Goal: Information Seeking & Learning: Learn about a topic

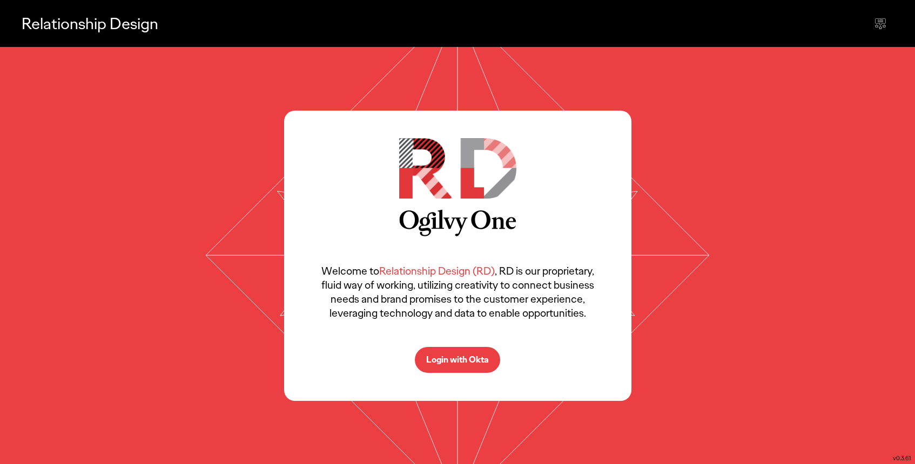
click at [481, 364] on p "Login with Okta" at bounding box center [457, 360] width 63 height 9
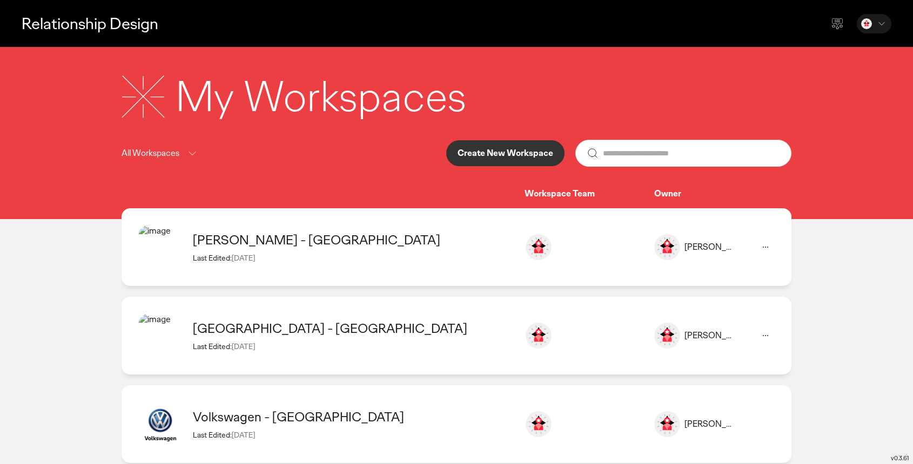
click at [361, 297] on div "Estée Lauder - Czech Republic Last Edited: 12 Aug 2025 Adam Spina adam.spina@og…" at bounding box center [457, 336] width 670 height 78
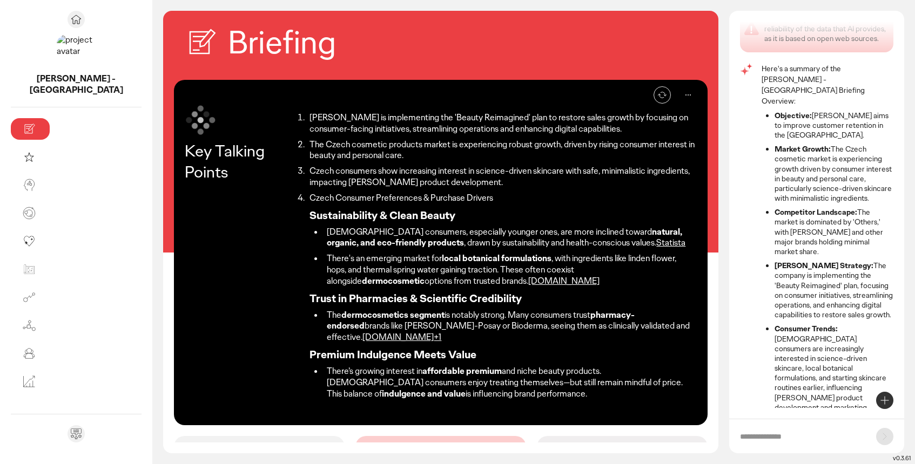
scroll to position [176, 0]
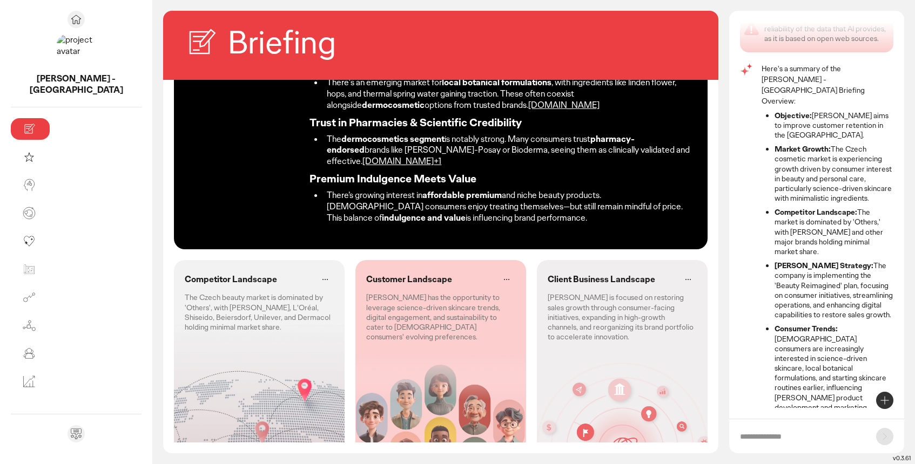
click at [214, 303] on div "Competitor Landscape The Czech beauty market is dominated by 'Others', with Est…" at bounding box center [259, 362] width 171 height 205
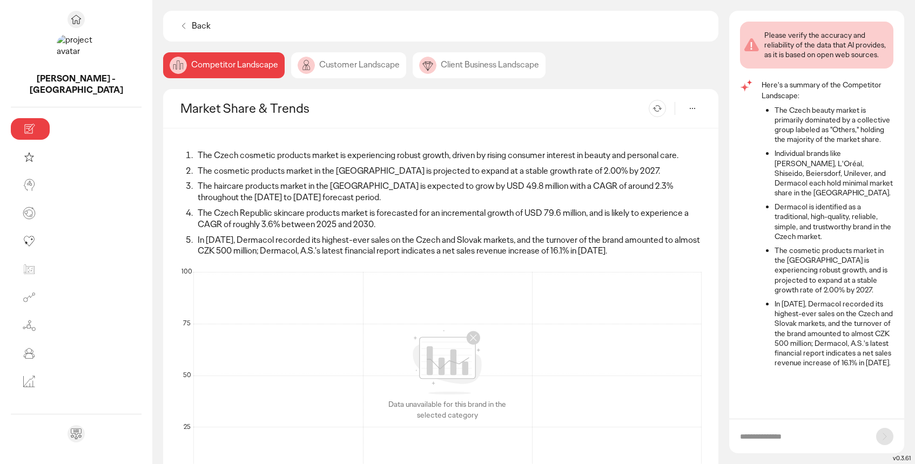
click at [413, 70] on div "Customer Landscape" at bounding box center [479, 65] width 133 height 26
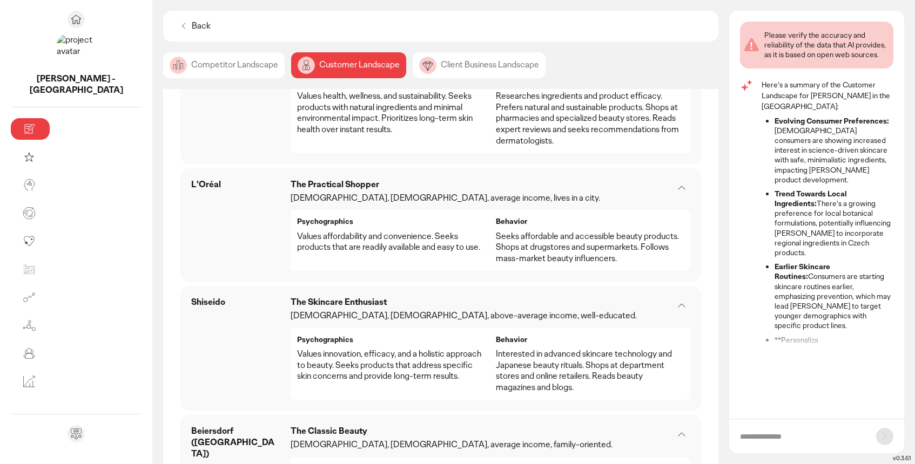
scroll to position [1074, 0]
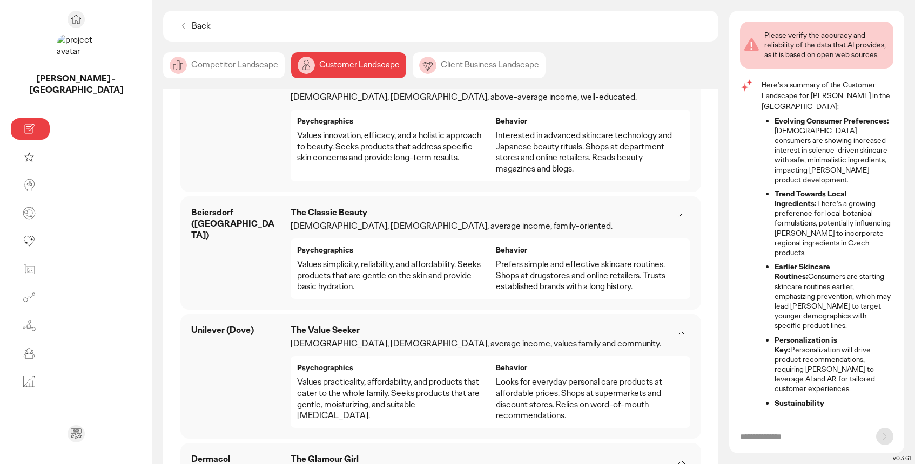
click at [413, 72] on div "Client Business Landscape" at bounding box center [479, 65] width 133 height 26
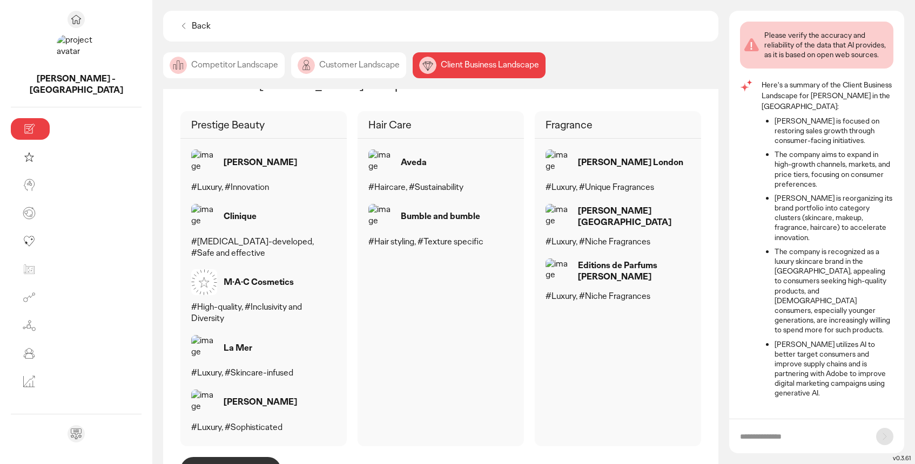
scroll to position [644, 0]
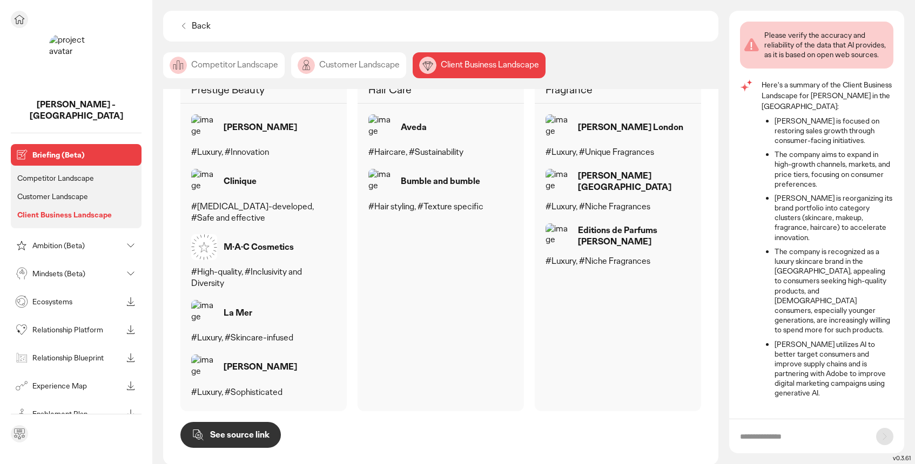
click at [75, 242] on p "Ambition (Beta)" at bounding box center [77, 246] width 90 height 8
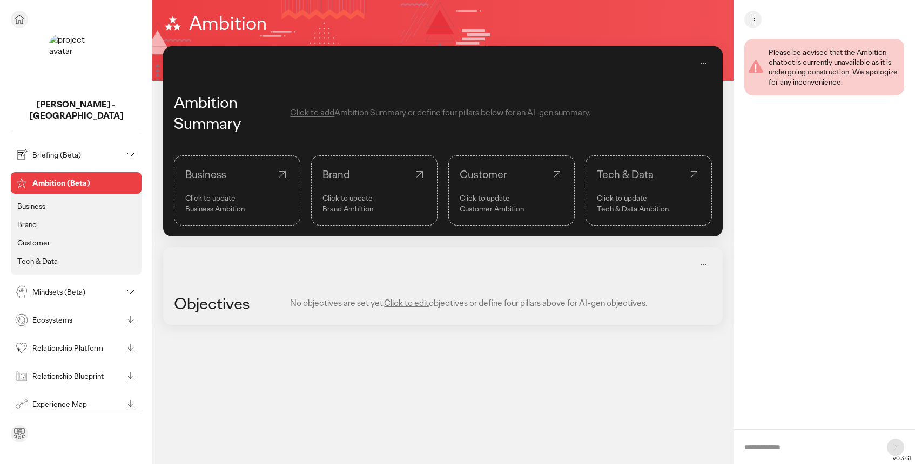
click at [41, 218] on li "Brand" at bounding box center [76, 225] width 122 height 14
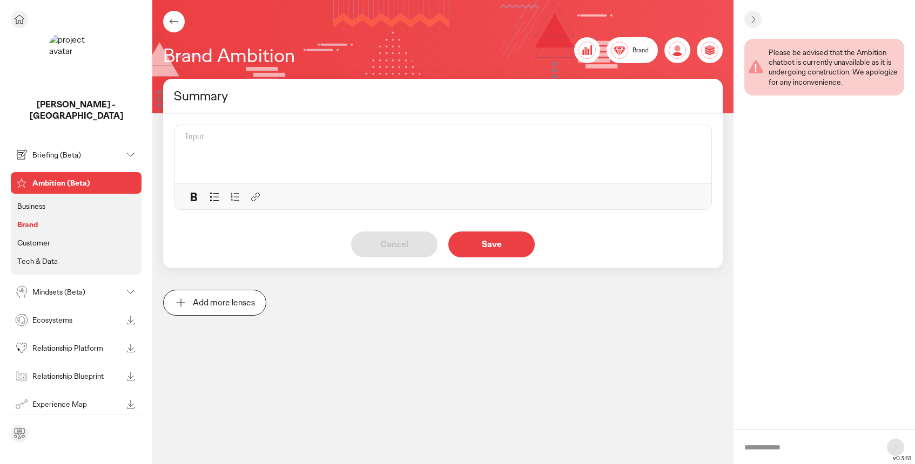
click at [54, 236] on li "Customer" at bounding box center [76, 243] width 122 height 14
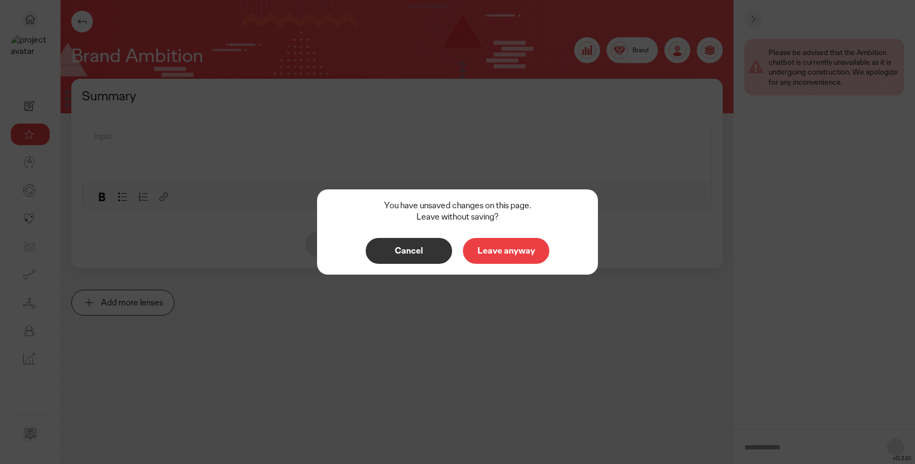
click at [513, 249] on p "Leave anyway" at bounding box center [506, 251] width 64 height 9
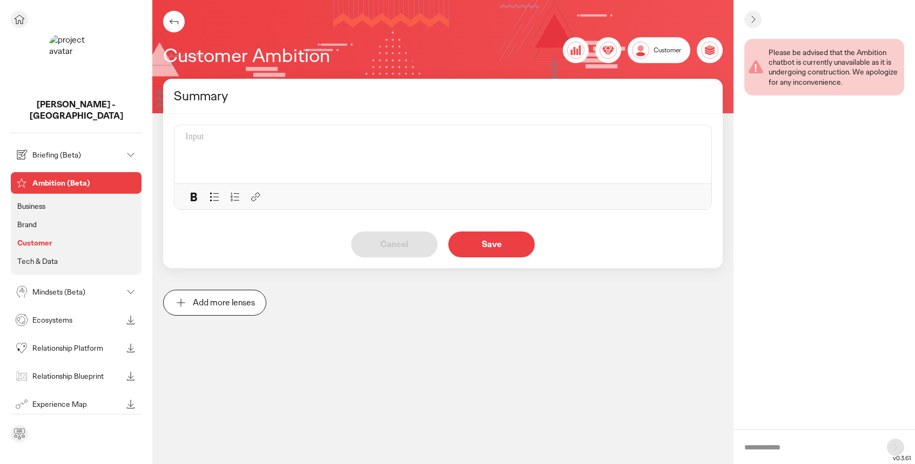
click at [49, 257] on p "Tech & Data" at bounding box center [37, 262] width 41 height 10
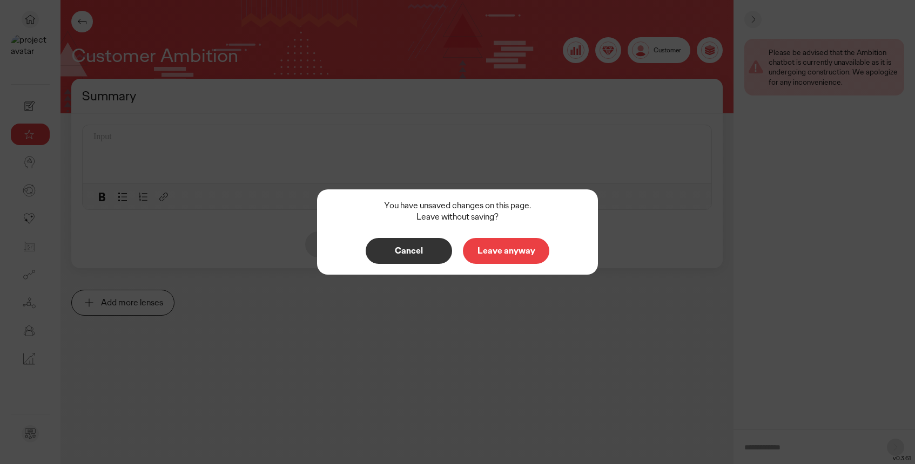
click at [524, 253] on p "Leave anyway" at bounding box center [506, 251] width 64 height 9
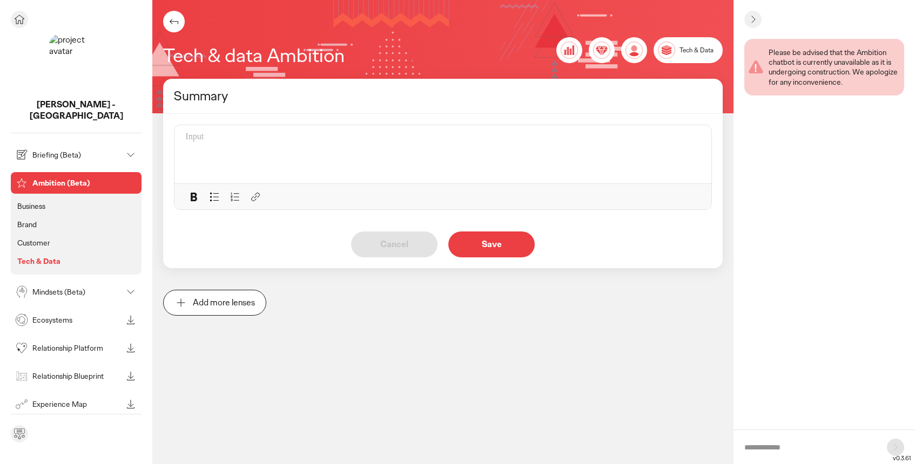
click at [61, 284] on div "Mindsets (Beta)" at bounding box center [67, 292] width 109 height 17
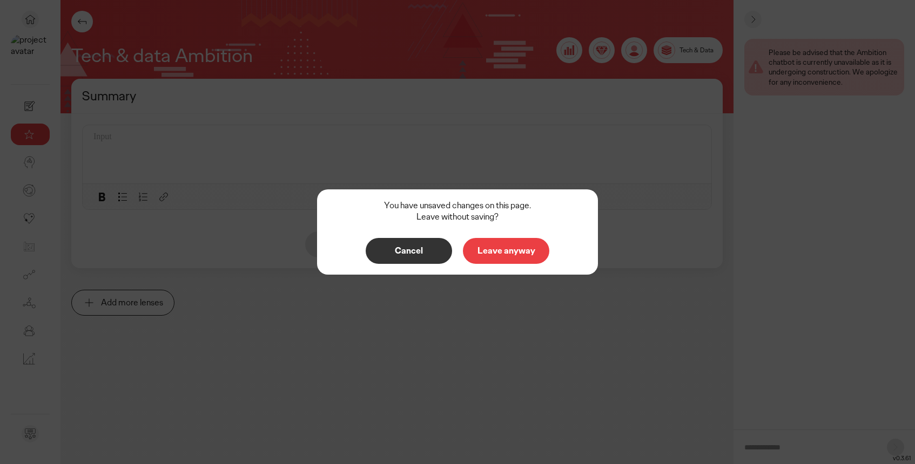
click at [516, 255] on p "Leave anyway" at bounding box center [506, 251] width 64 height 9
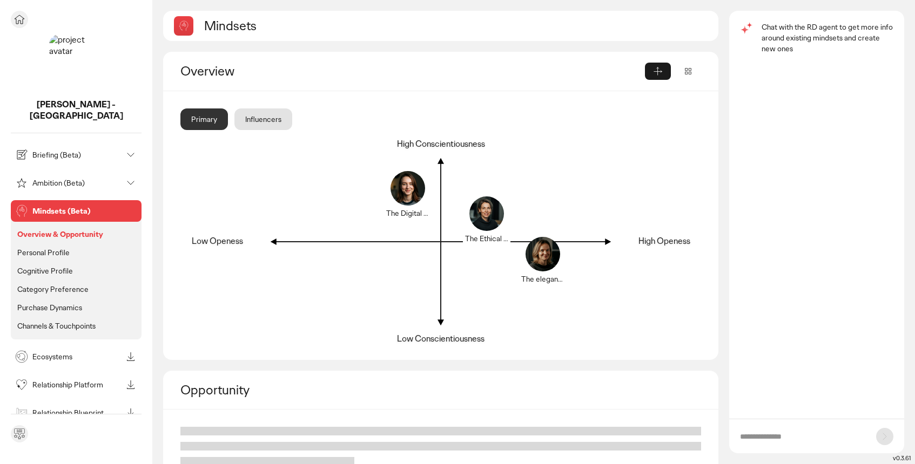
click at [24, 20] on icon at bounding box center [19, 19] width 13 height 13
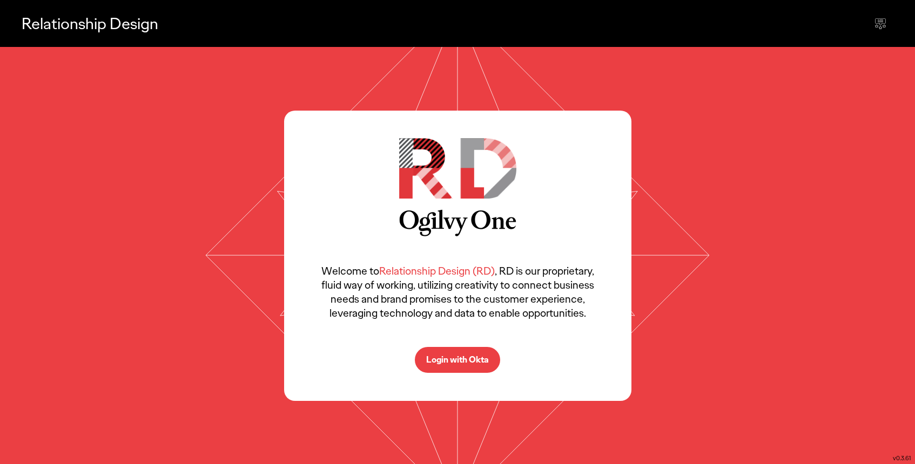
click at [467, 358] on p "Login with Okta" at bounding box center [457, 360] width 63 height 9
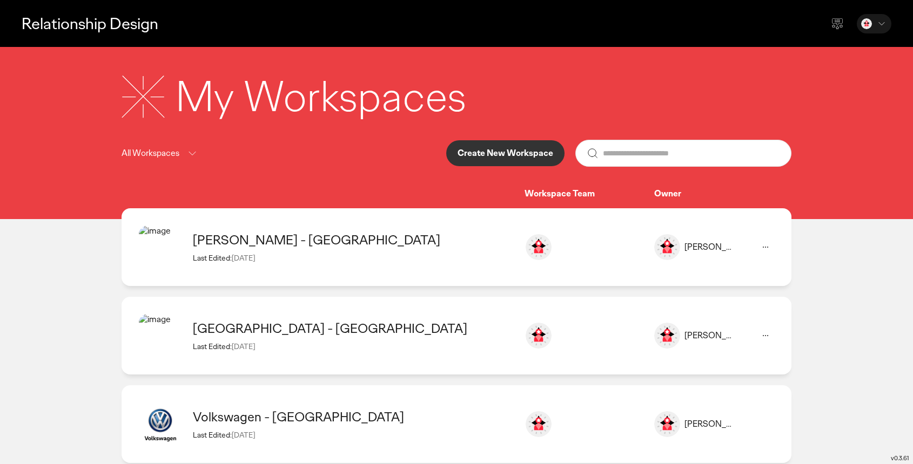
click at [324, 259] on div "Last Edited: [DATE]" at bounding box center [353, 258] width 321 height 10
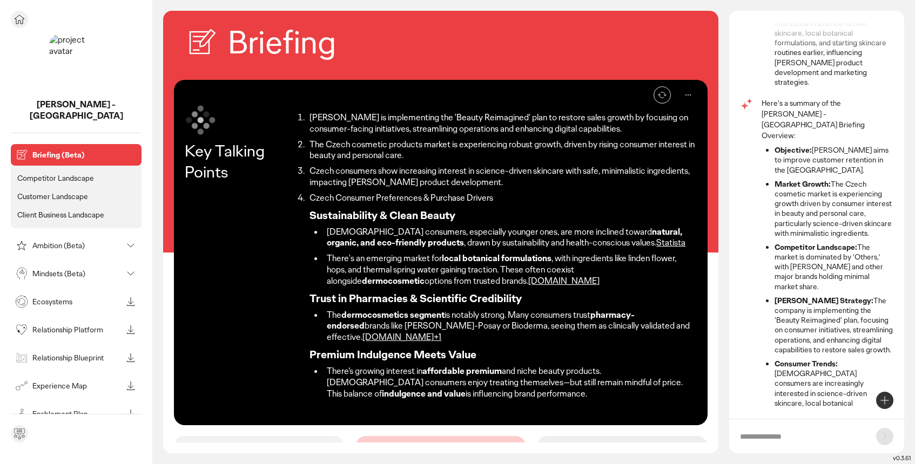
scroll to position [355, 0]
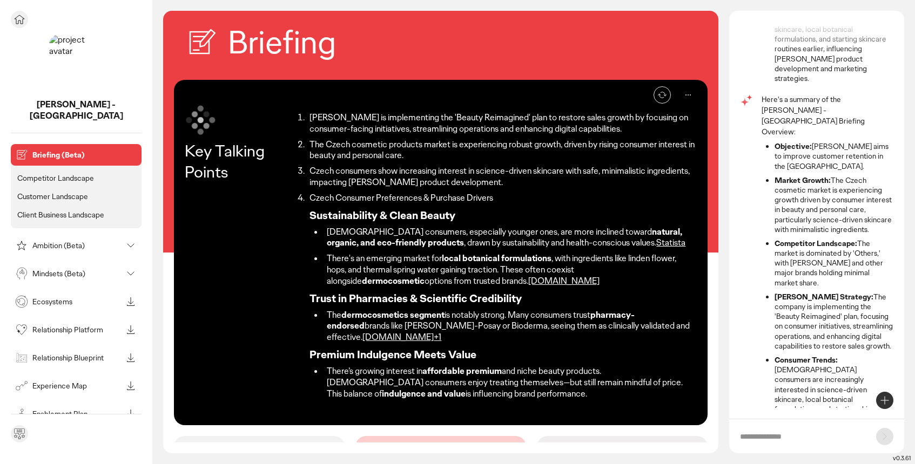
click at [70, 270] on p "Mindsets (Beta)" at bounding box center [77, 274] width 90 height 8
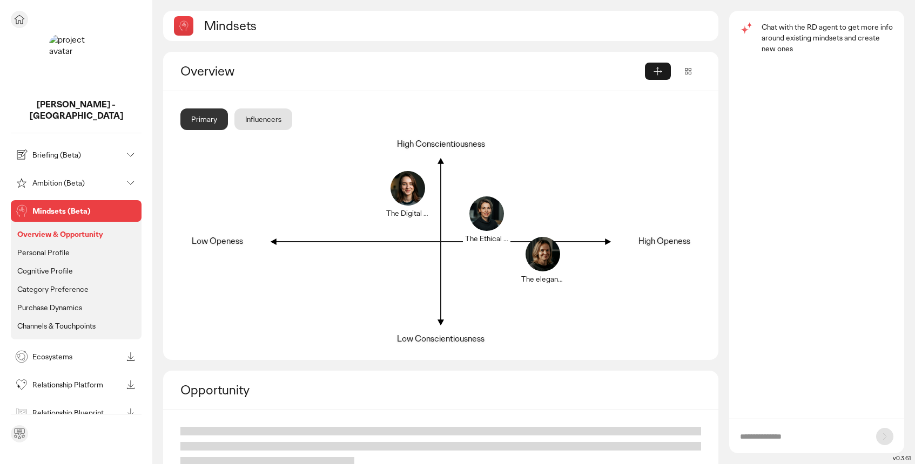
click at [54, 248] on p "Personal Profile" at bounding box center [43, 253] width 52 height 10
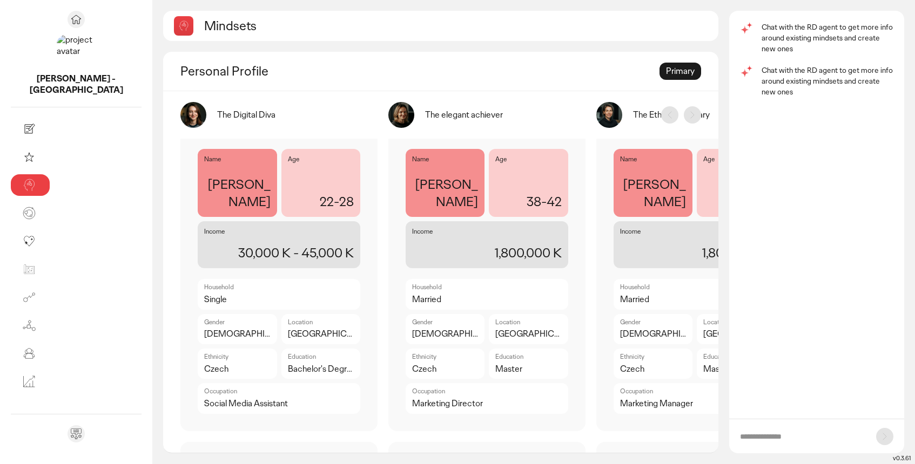
scroll to position [15, 0]
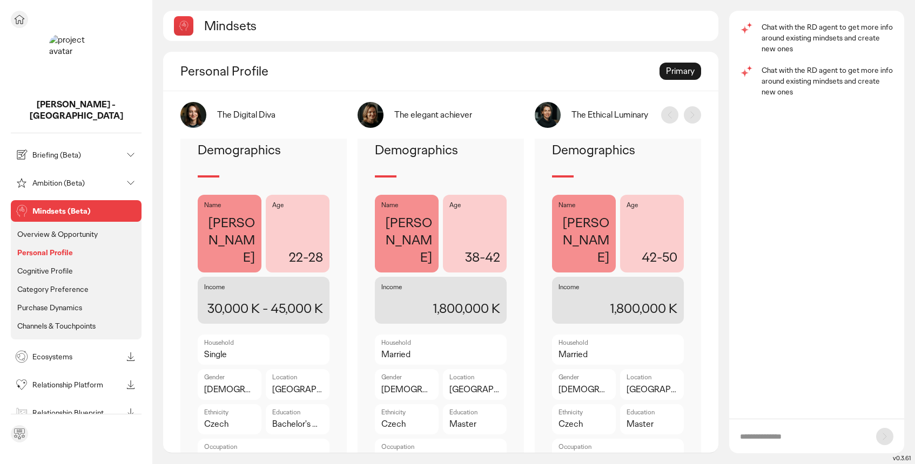
click at [61, 266] on p "Cognitive Profile" at bounding box center [45, 271] width 56 height 10
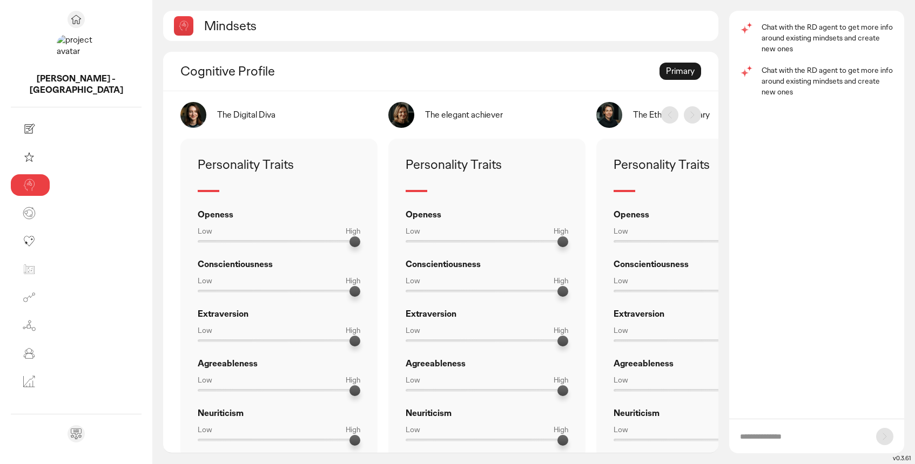
click at [797, 436] on input "text" at bounding box center [802, 437] width 125 height 11
type input "**********"
click at [880, 439] on icon at bounding box center [884, 436] width 13 height 13
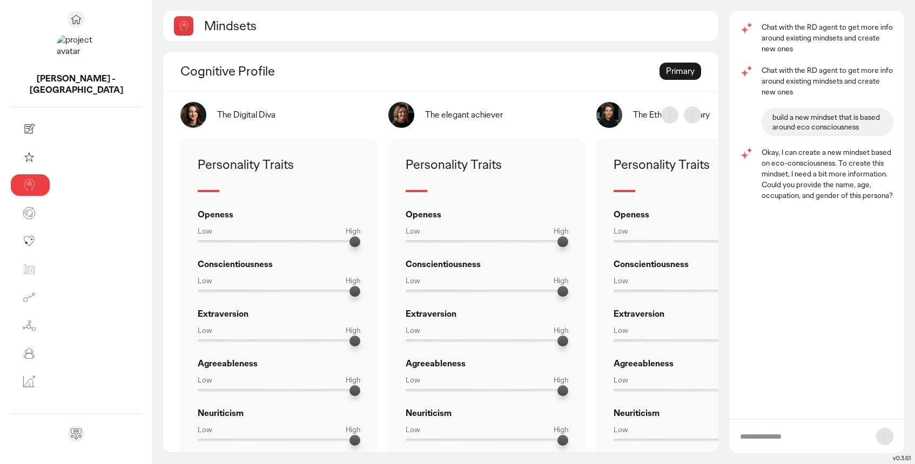
click at [802, 433] on input "text" at bounding box center [802, 437] width 125 height 11
type input "*"
type input "**********"
click at [888, 432] on icon at bounding box center [884, 436] width 13 height 13
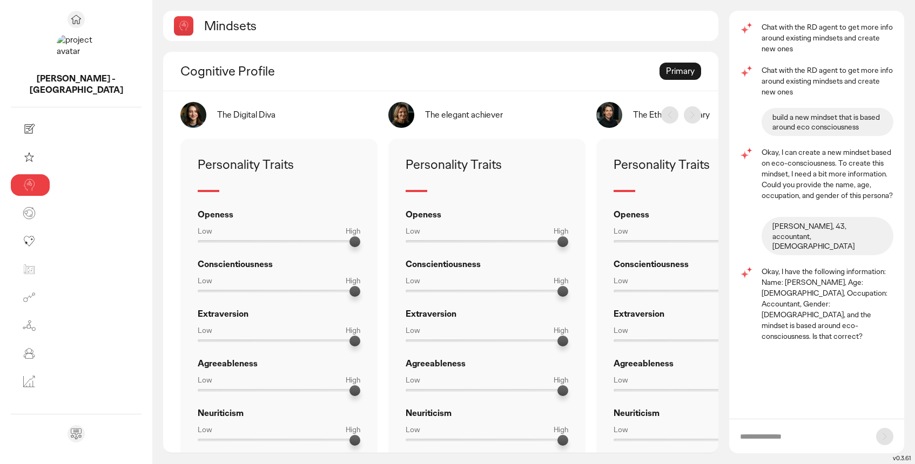
click at [814, 428] on form at bounding box center [816, 436] width 175 height 35
click at [809, 437] on input "text" at bounding box center [802, 437] width 125 height 11
type input "***"
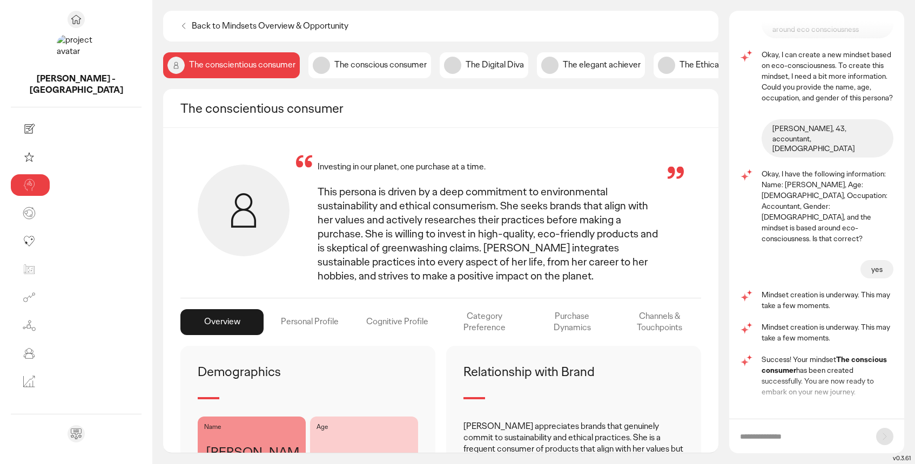
scroll to position [128, 0]
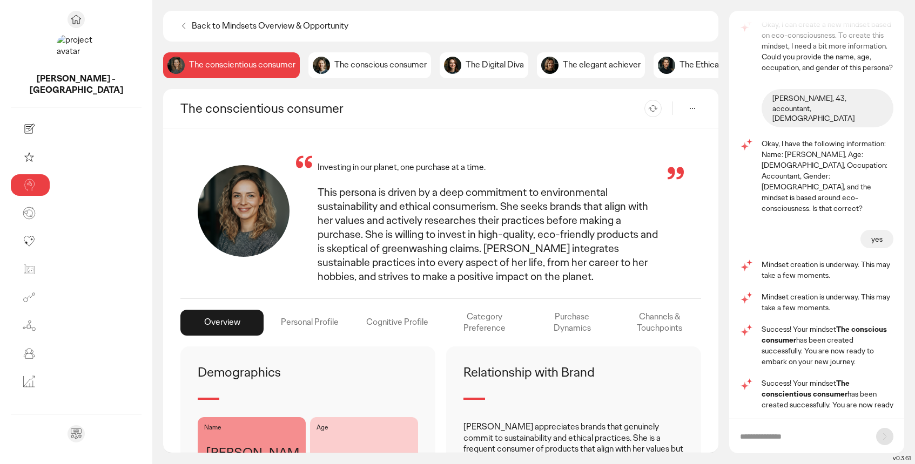
click at [355, 311] on div "Personal Profile" at bounding box center [396, 323] width 83 height 26
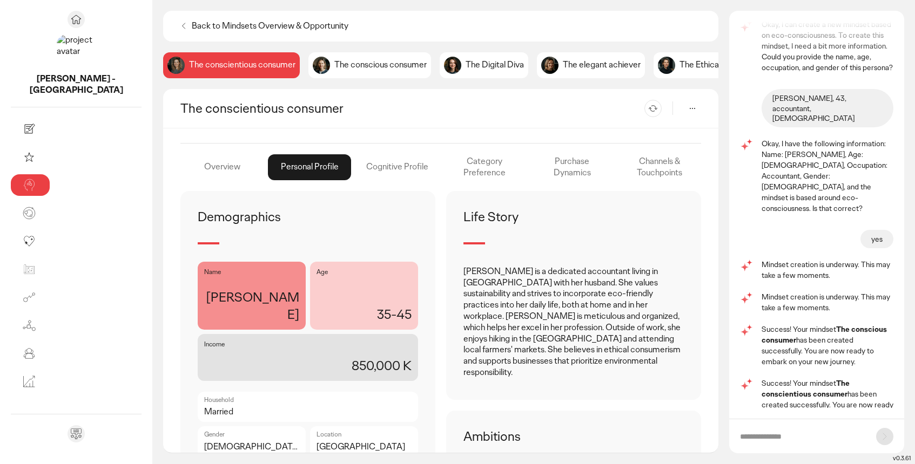
scroll to position [157, 0]
click at [443, 153] on div "Cognitive Profile" at bounding box center [484, 166] width 83 height 26
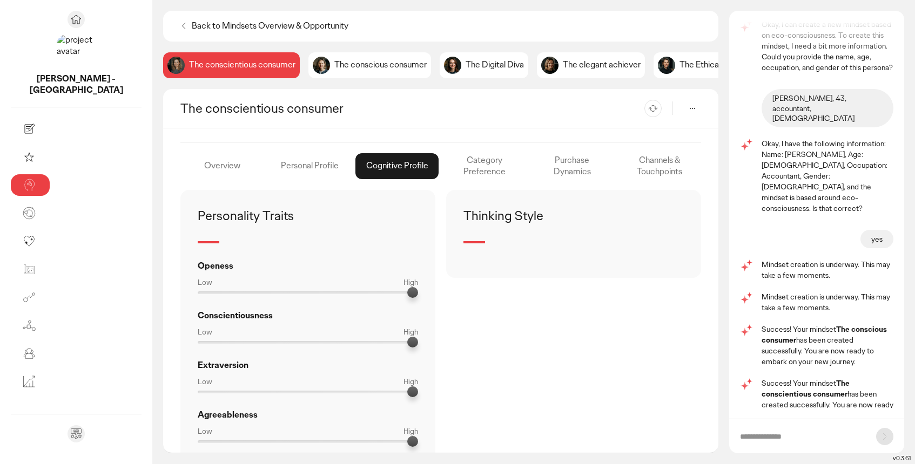
click at [530, 154] on div "Category Preference" at bounding box center [571, 166] width 83 height 26
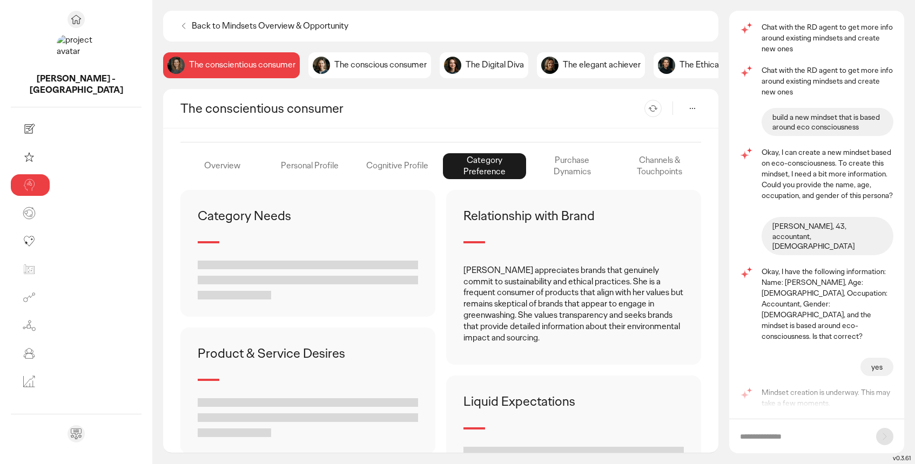
scroll to position [171, 0]
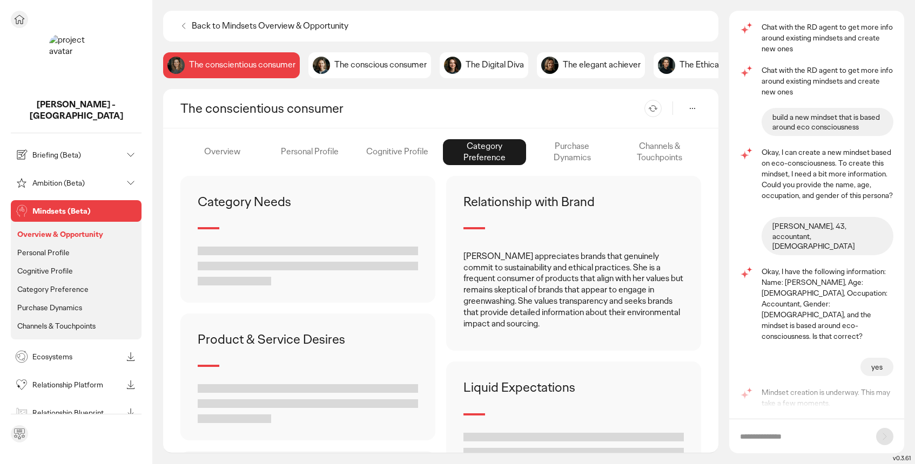
click at [59, 321] on p "Channels & Touchpoints" at bounding box center [56, 326] width 78 height 10
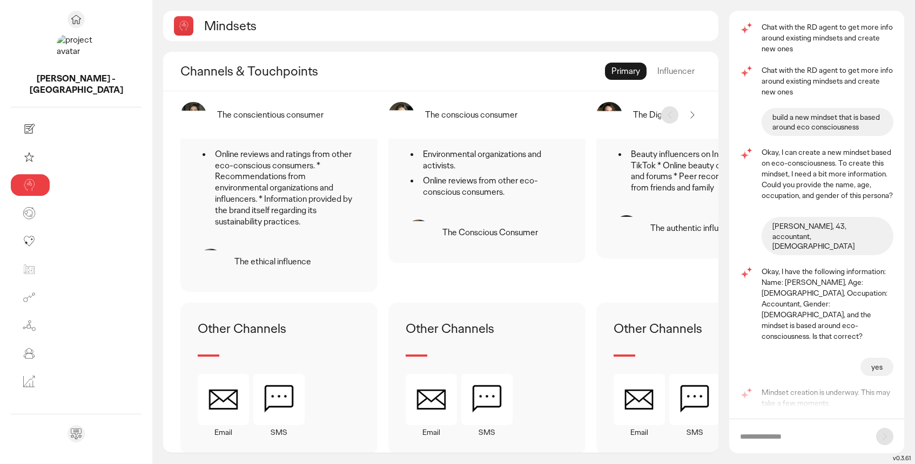
scroll to position [592, 0]
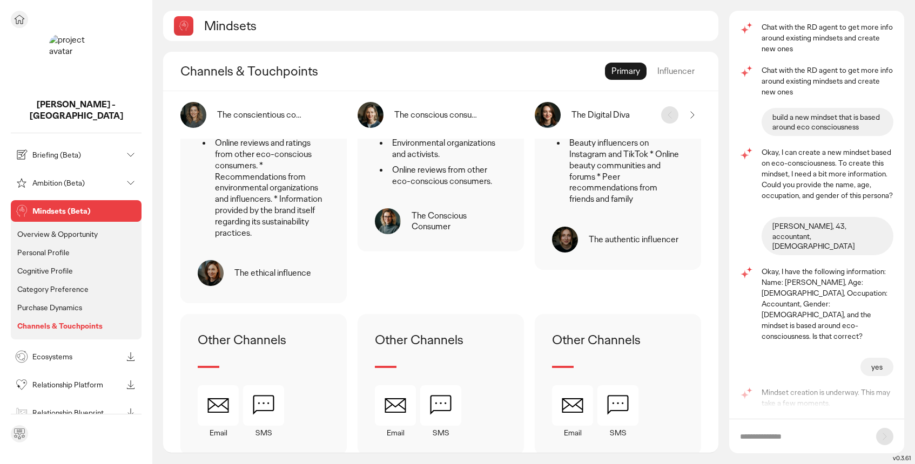
click at [66, 285] on p "Category Preference" at bounding box center [52, 290] width 71 height 10
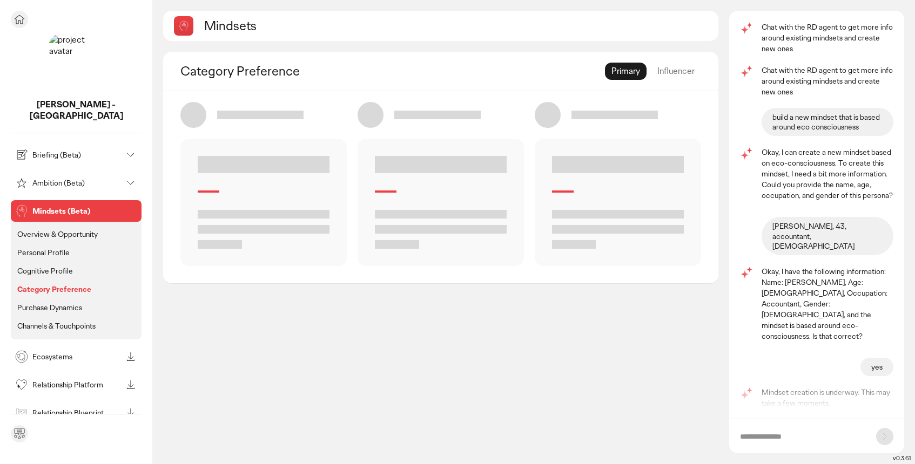
click at [68, 303] on p "Purchase Dynamics" at bounding box center [49, 308] width 65 height 10
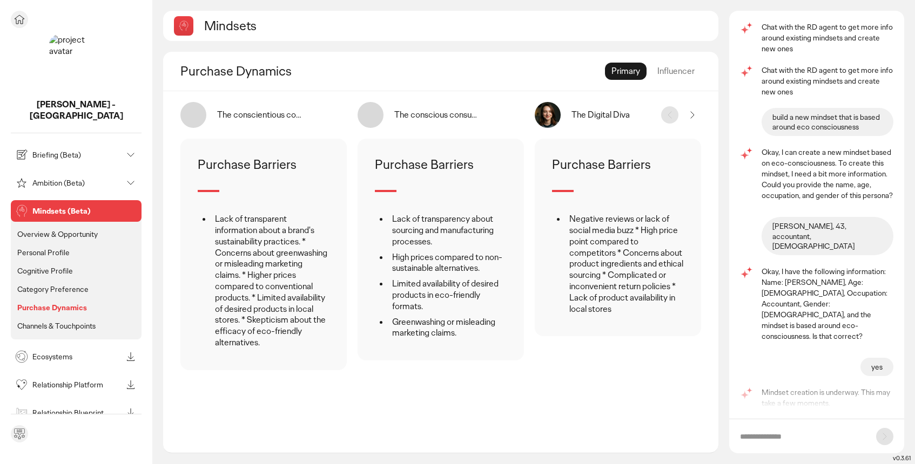
click at [73, 321] on p "Channels & Touchpoints" at bounding box center [56, 326] width 78 height 10
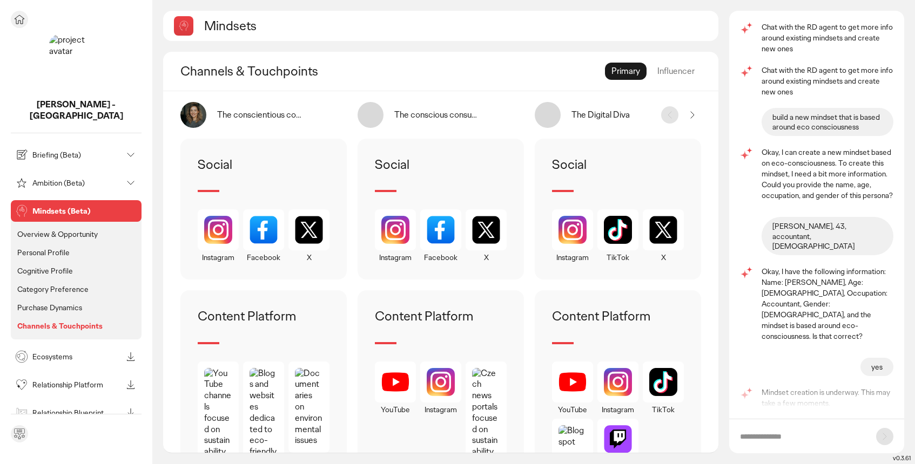
click at [59, 353] on p "Ecosystems" at bounding box center [77, 357] width 90 height 8
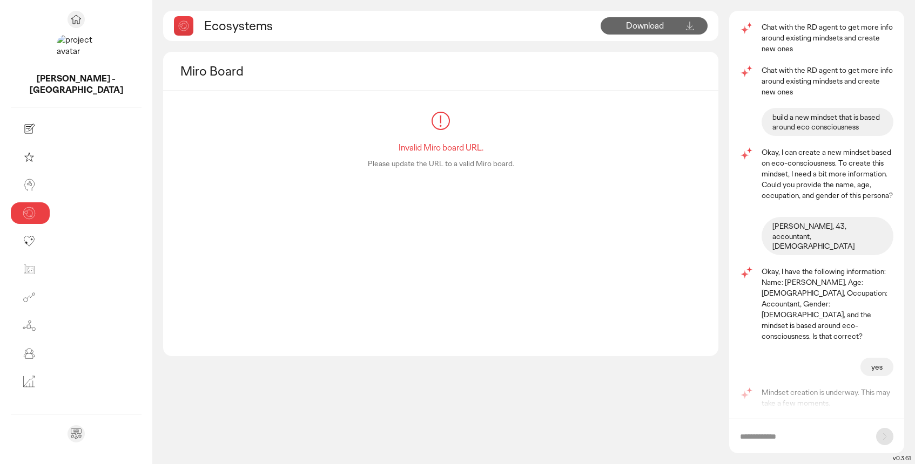
click at [428, 121] on icon at bounding box center [441, 121] width 26 height 26
click at [667, 25] on p "Download This module is in development, download offline template to start." at bounding box center [645, 26] width 66 height 9
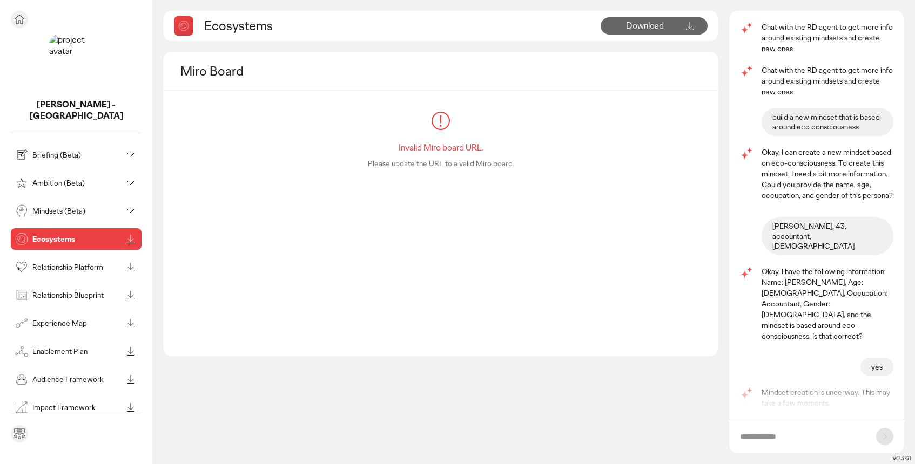
click at [132, 233] on icon at bounding box center [130, 239] width 13 height 13
click at [86, 320] on p "Experience Map" at bounding box center [77, 324] width 90 height 8
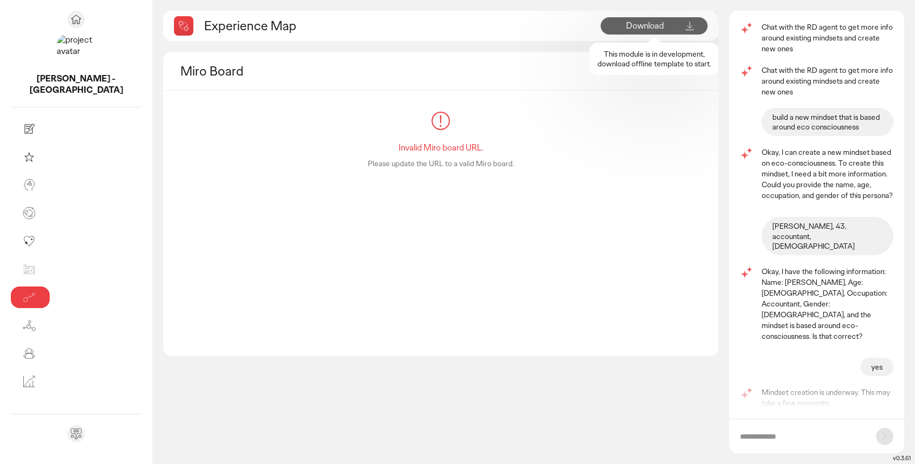
click at [666, 27] on p "Download This module is in development, download offline template to start." at bounding box center [645, 26] width 66 height 9
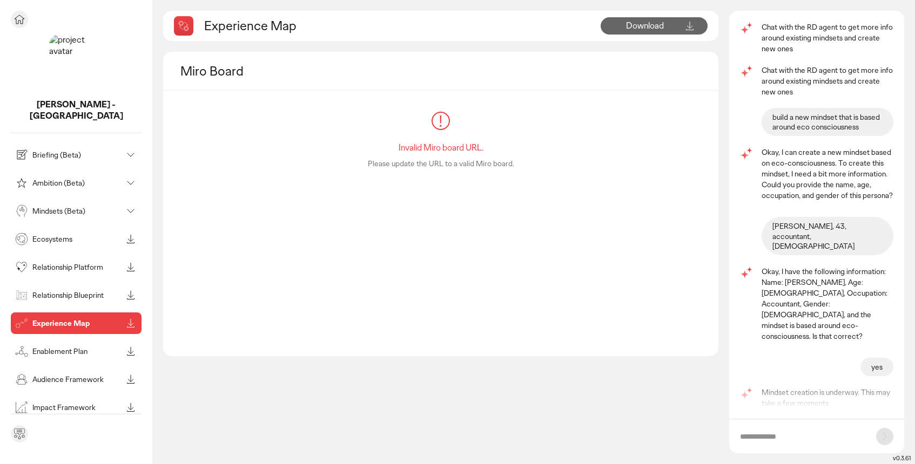
click at [87, 235] on p "Ecosystems" at bounding box center [77, 239] width 90 height 8
